Goal: Information Seeking & Learning: Learn about a topic

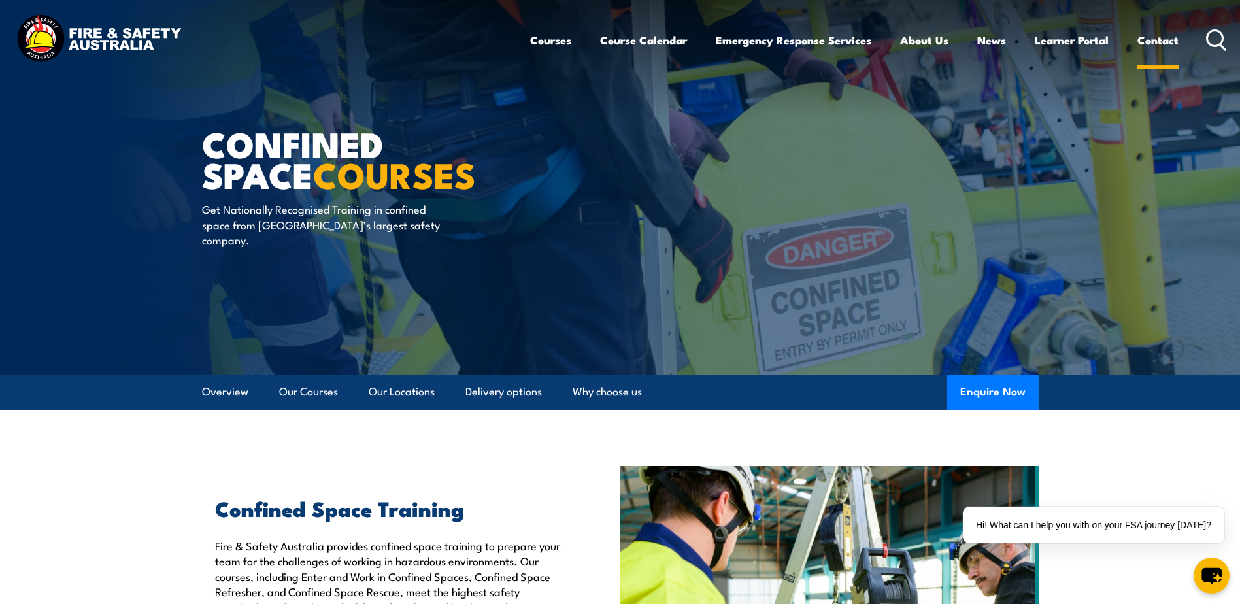
click at [1157, 35] on link "Contact" at bounding box center [1158, 40] width 41 height 35
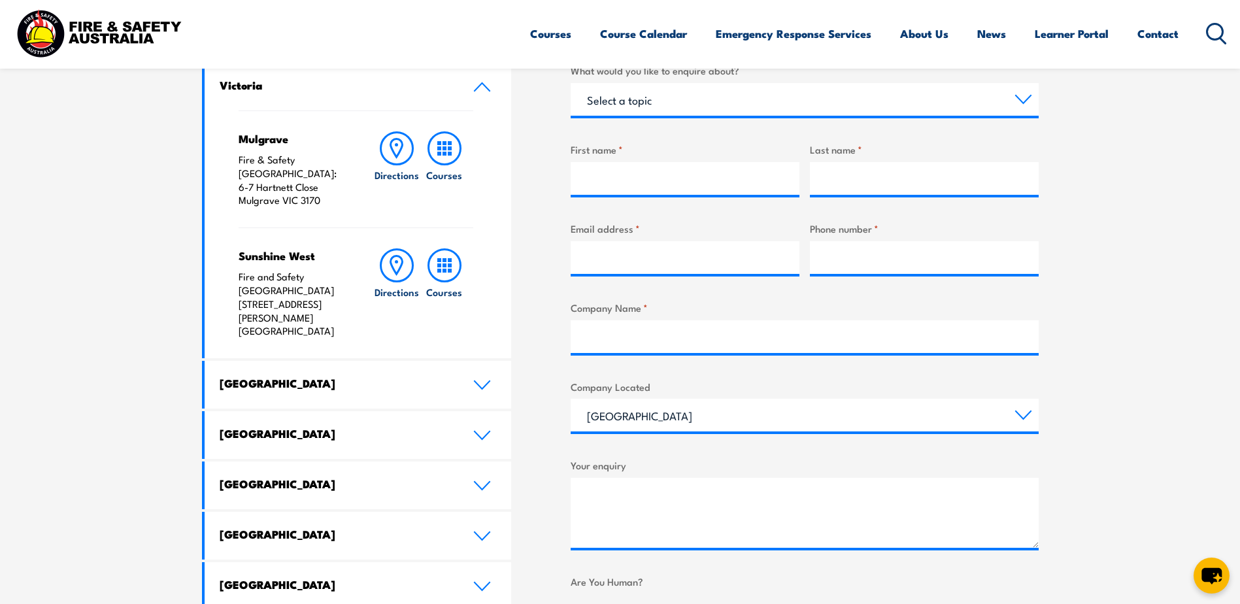
scroll to position [588, 0]
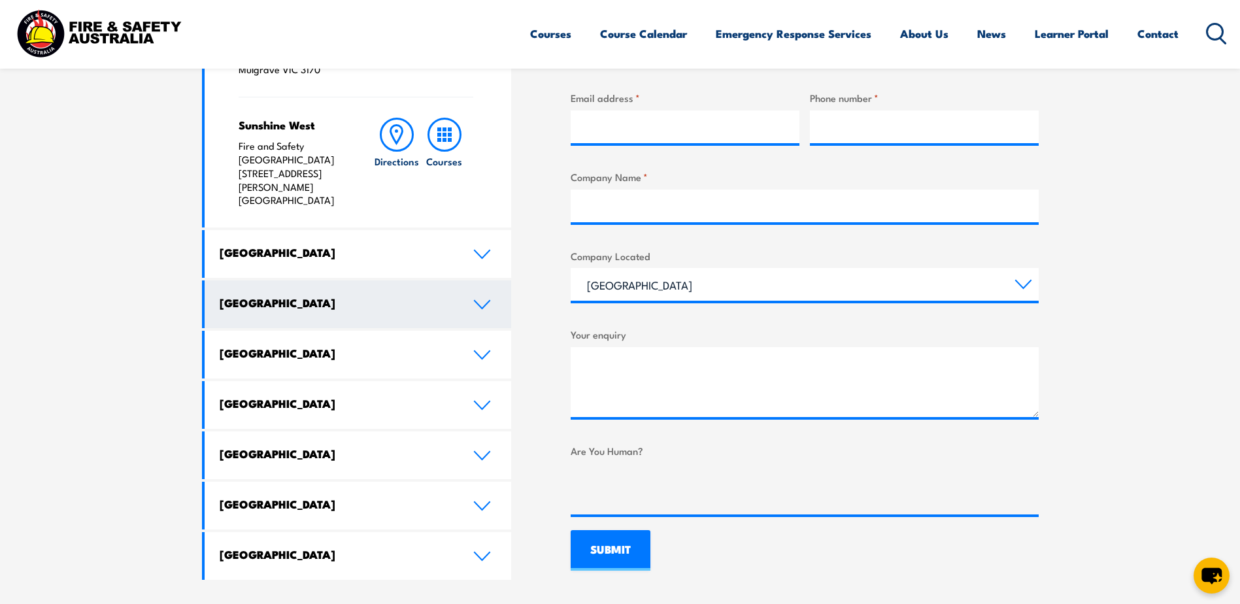
click at [484, 299] on icon at bounding box center [482, 304] width 18 height 10
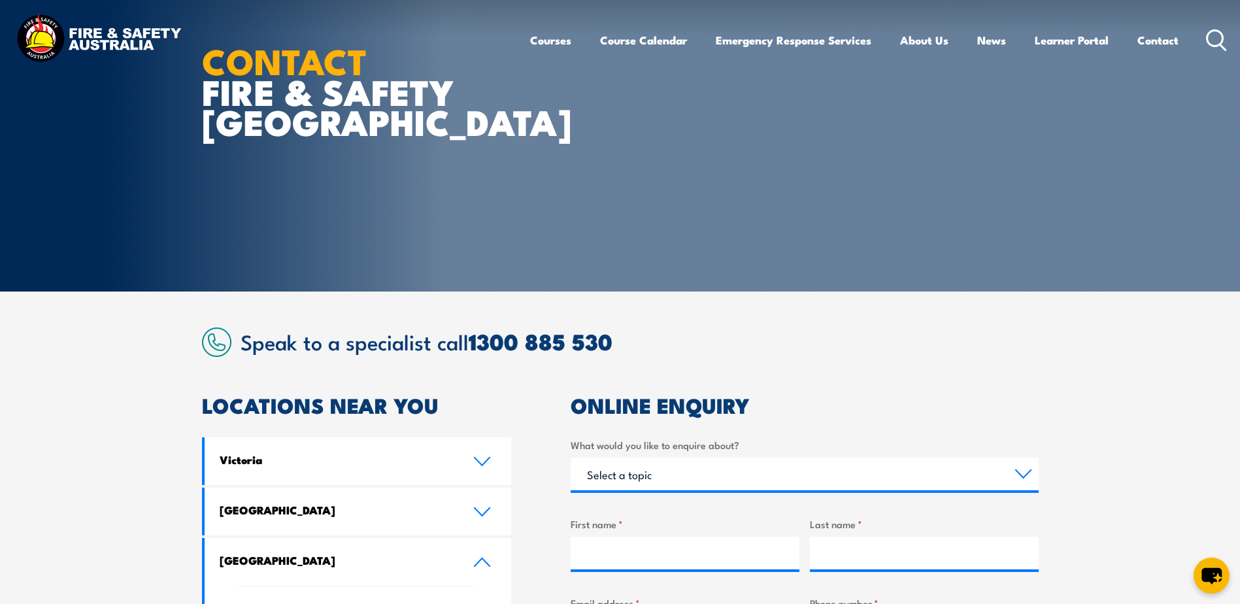
scroll to position [0, 0]
